Goal: Task Accomplishment & Management: Manage account settings

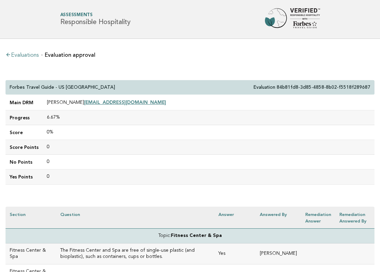
click at [33, 53] on link "Evaluations" at bounding box center [22, 56] width 33 height 6
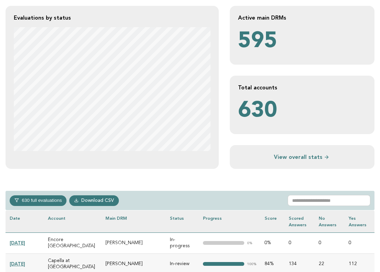
scroll to position [144, 0]
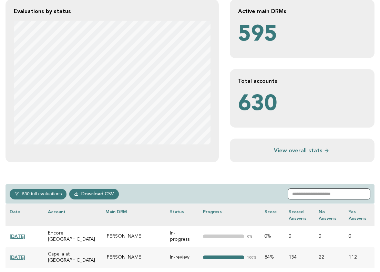
click at [301, 193] on input "text" at bounding box center [328, 194] width 83 height 11
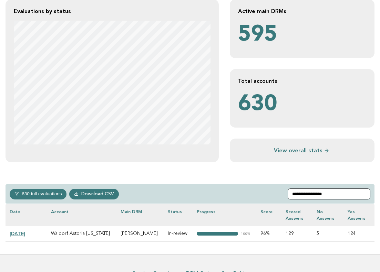
type input "**********"
click at [23, 233] on link "2025-08-26" at bounding box center [17, 234] width 15 height 6
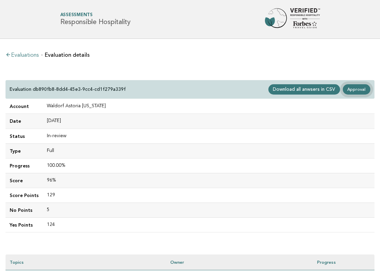
click at [354, 88] on link "Approval" at bounding box center [356, 89] width 28 height 10
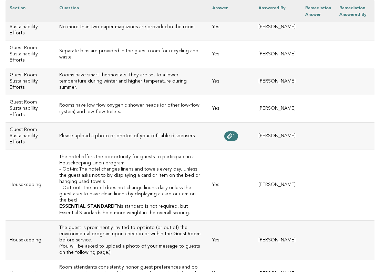
scroll to position [2578, 0]
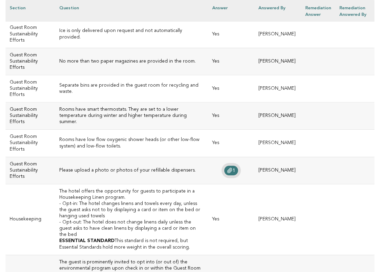
click at [232, 168] on span "1" at bounding box center [233, 170] width 3 height 5
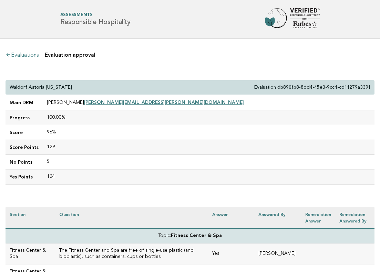
scroll to position [0, 0]
click at [12, 86] on p "Waldorf Astoria [US_STATE]" at bounding box center [41, 87] width 62 height 6
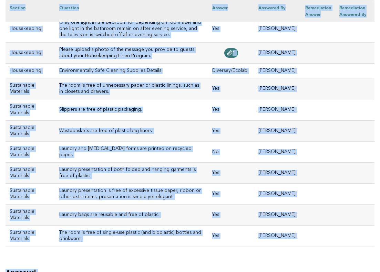
scroll to position [3077, 0]
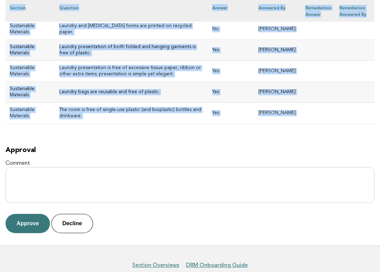
drag, startPoint x: 10, startPoint y: 86, endPoint x: 258, endPoint y: 95, distance: 248.3
copy div "Waldorf Astoria New York Evaluation db890fb8-8dd4-45e3-9cc4-cd1f279a339f Main D…"
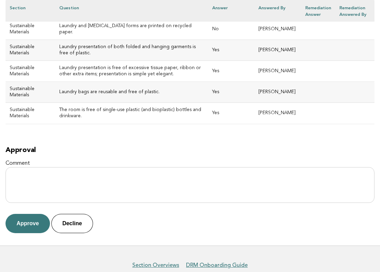
click at [30, 214] on button "Approve" at bounding box center [28, 223] width 44 height 19
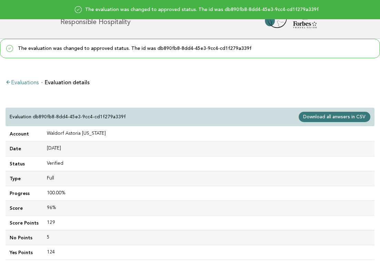
click at [25, 82] on link "Evaluations" at bounding box center [22, 83] width 33 height 6
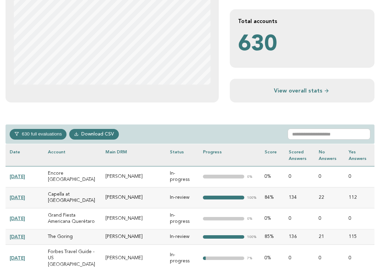
scroll to position [231, 0]
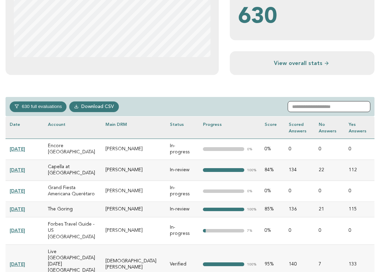
click at [319, 105] on input "text" at bounding box center [328, 106] width 83 height 11
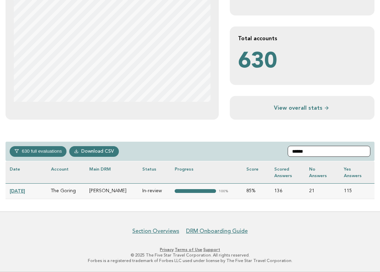
scroll to position [186, 0]
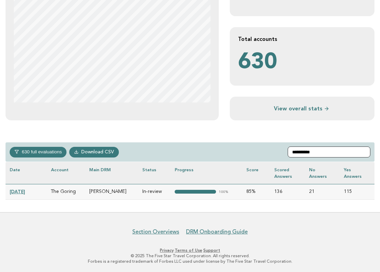
type input "**********"
click at [24, 189] on link "[DATE]" at bounding box center [17, 192] width 15 height 6
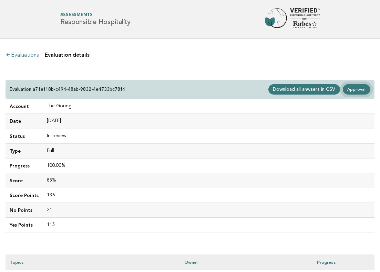
click at [356, 90] on link "Approval" at bounding box center [356, 89] width 28 height 10
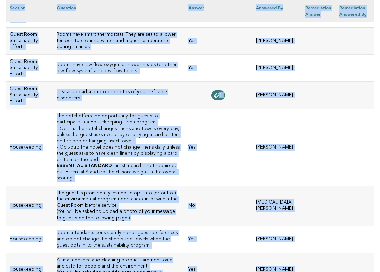
scroll to position [3223, 0]
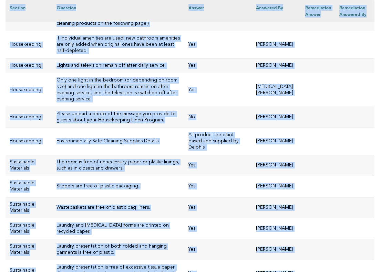
drag, startPoint x: 11, startPoint y: 86, endPoint x: 255, endPoint y: 97, distance: 244.6
copy div "he Goring Evaluation a71ef18b-c494-48ab-9832-4e4733bc78f4 Main DRM Gemma Morand…"
